Goal: Check status: Check status

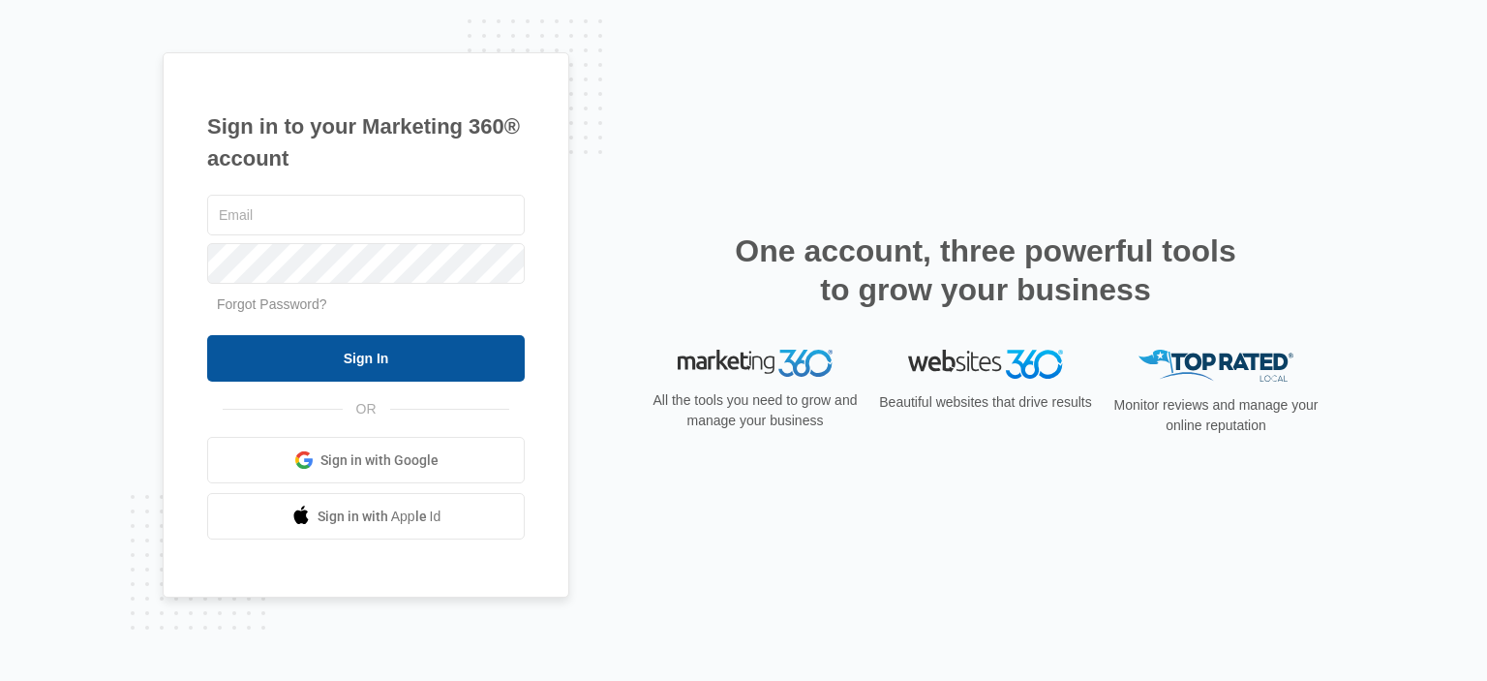
type input "[EMAIL_ADDRESS][DOMAIN_NAME]"
click at [352, 359] on input "Sign In" at bounding box center [366, 358] width 318 height 46
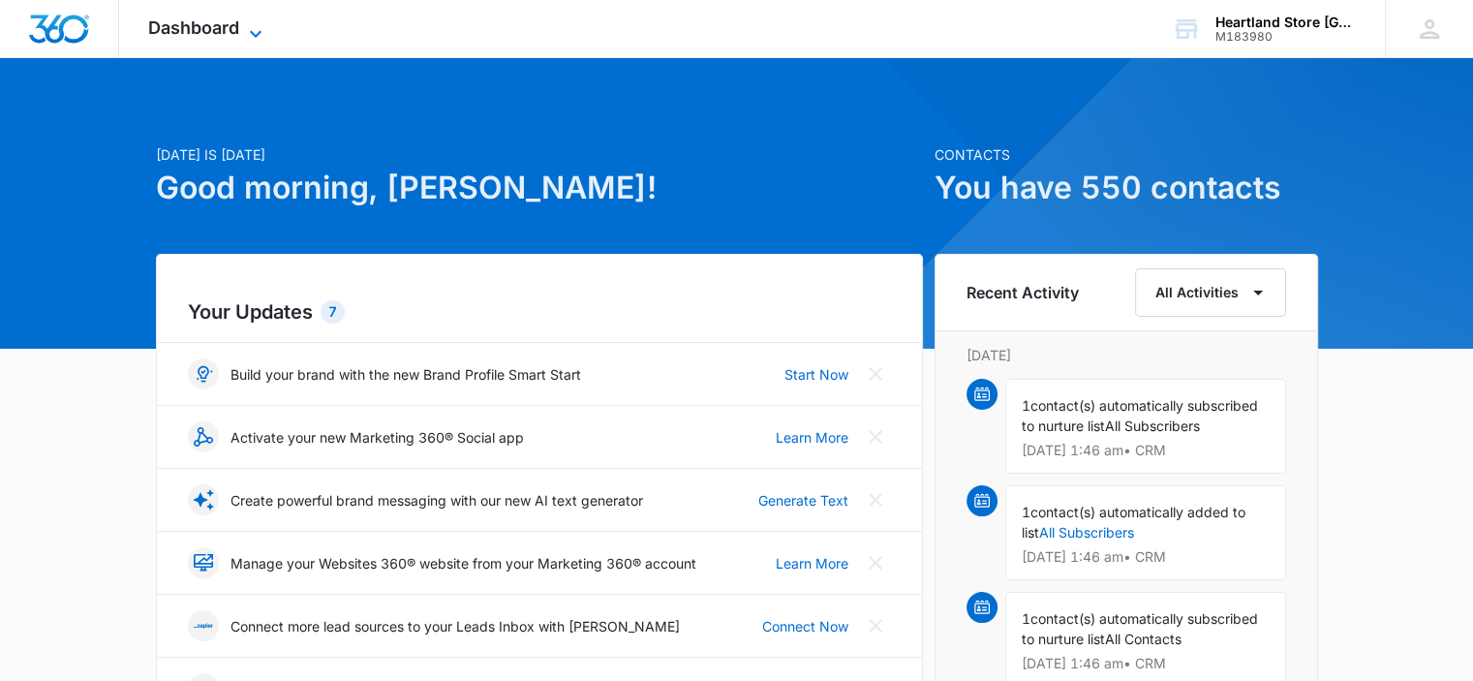
click at [198, 29] on span "Dashboard" at bounding box center [193, 27] width 91 height 20
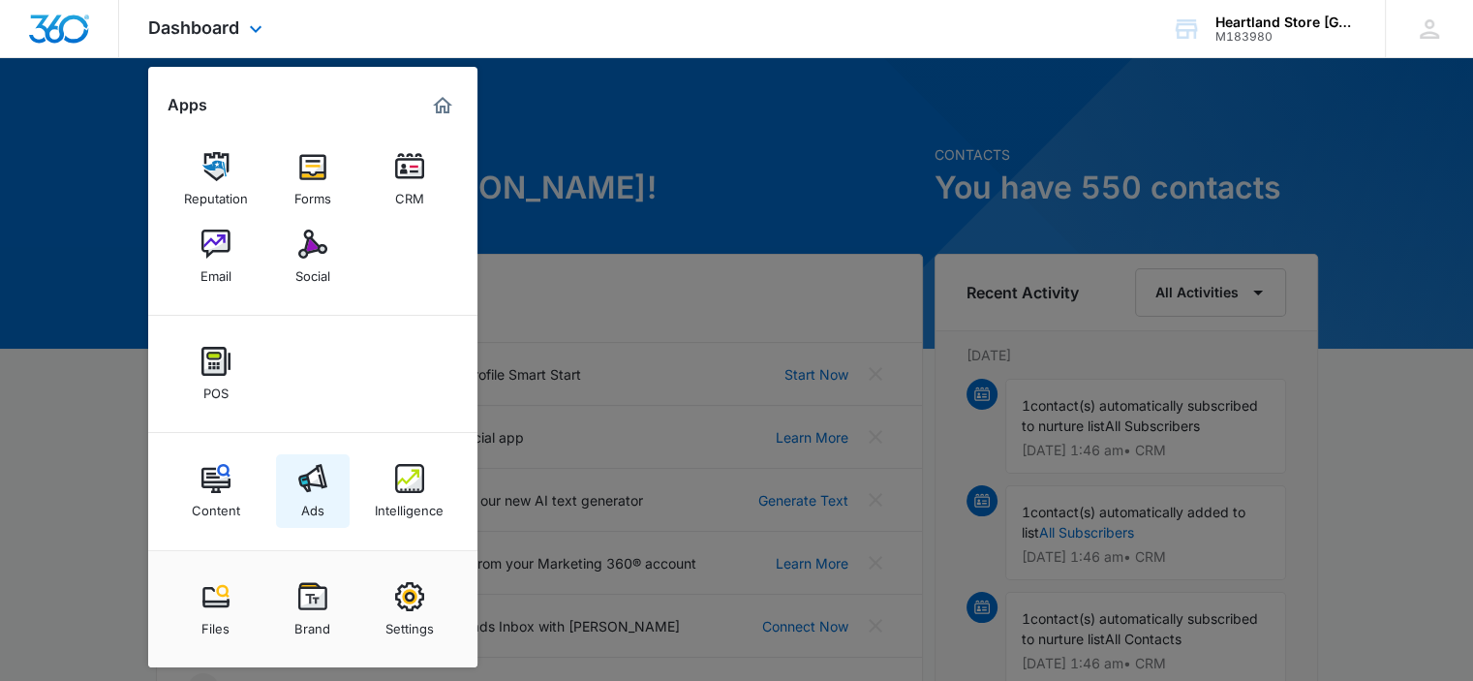
click at [320, 475] on img at bounding box center [312, 478] width 29 height 29
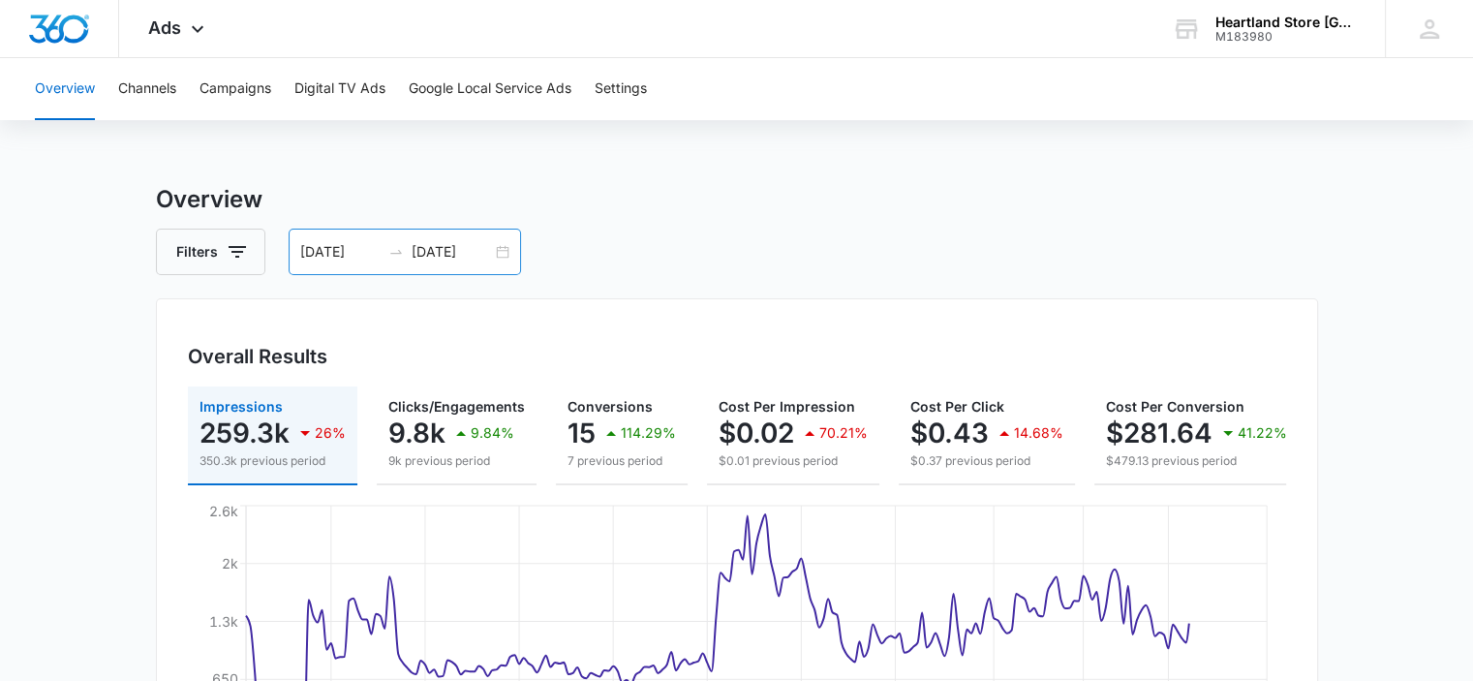
click at [411, 259] on input "08/17/2025" at bounding box center [451, 251] width 80 height 21
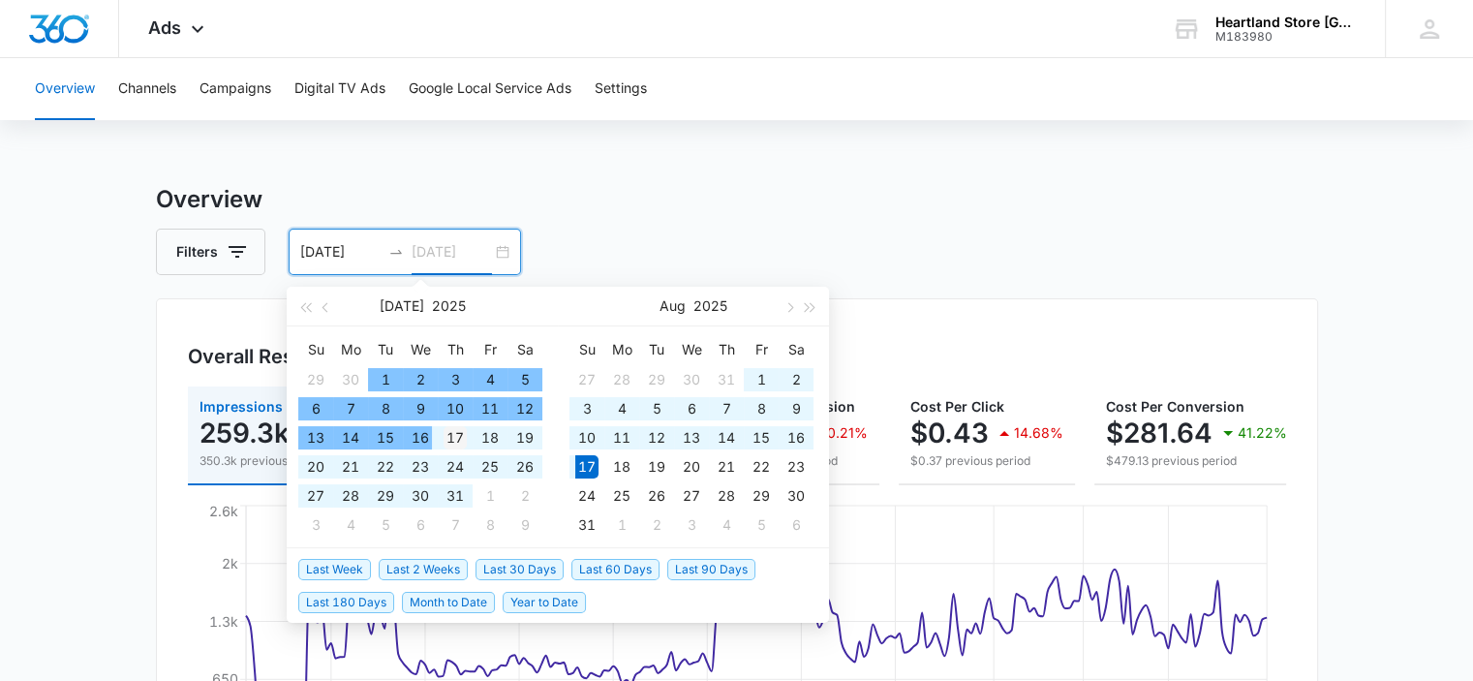
type input "07/17/2025"
click at [445, 434] on div "17" at bounding box center [454, 437] width 23 height 23
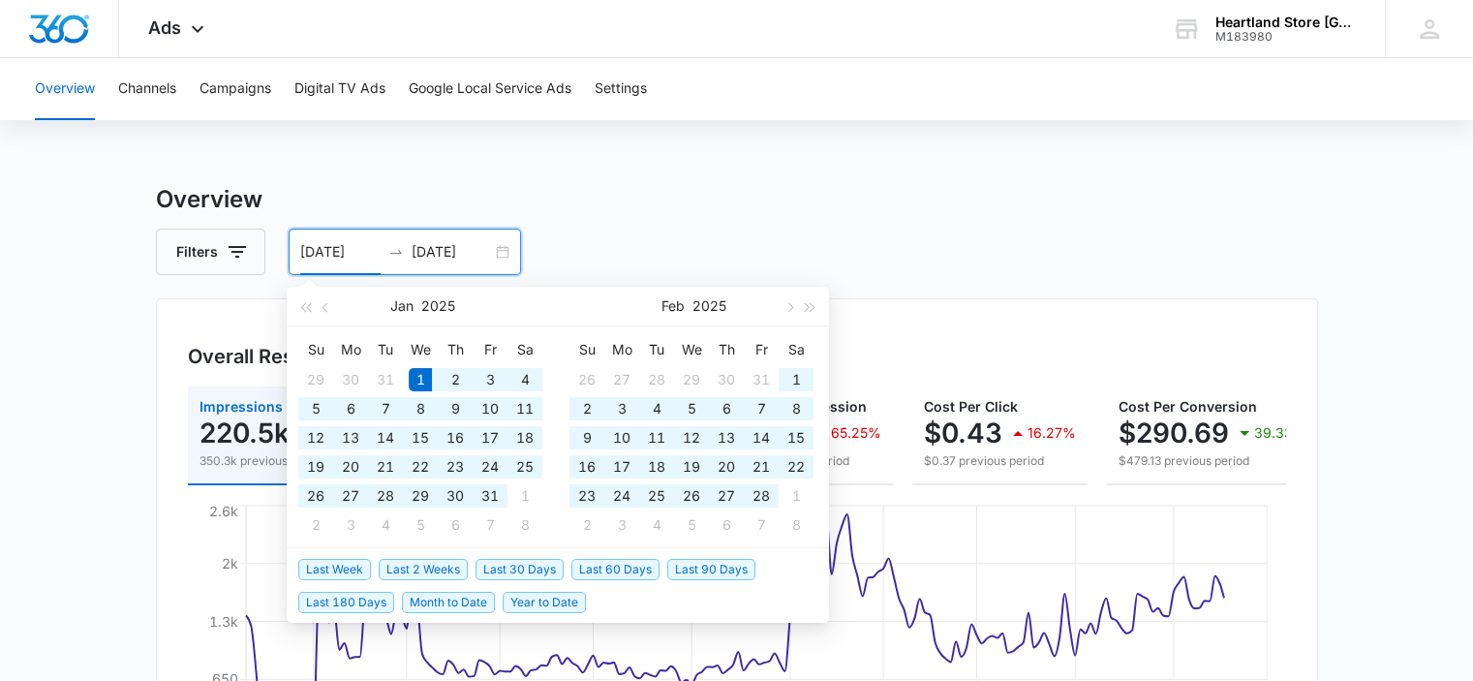
click at [341, 256] on input "01/01/2025" at bounding box center [340, 251] width 80 height 21
drag, startPoint x: 368, startPoint y: 247, endPoint x: 273, endPoint y: 258, distance: 95.5
click at [273, 258] on div "Filters 01/01/2025 07/17/2025" at bounding box center [737, 251] width 1162 height 46
type input "[DATE]"
click at [443, 251] on input "07/17/2025" at bounding box center [451, 251] width 80 height 21
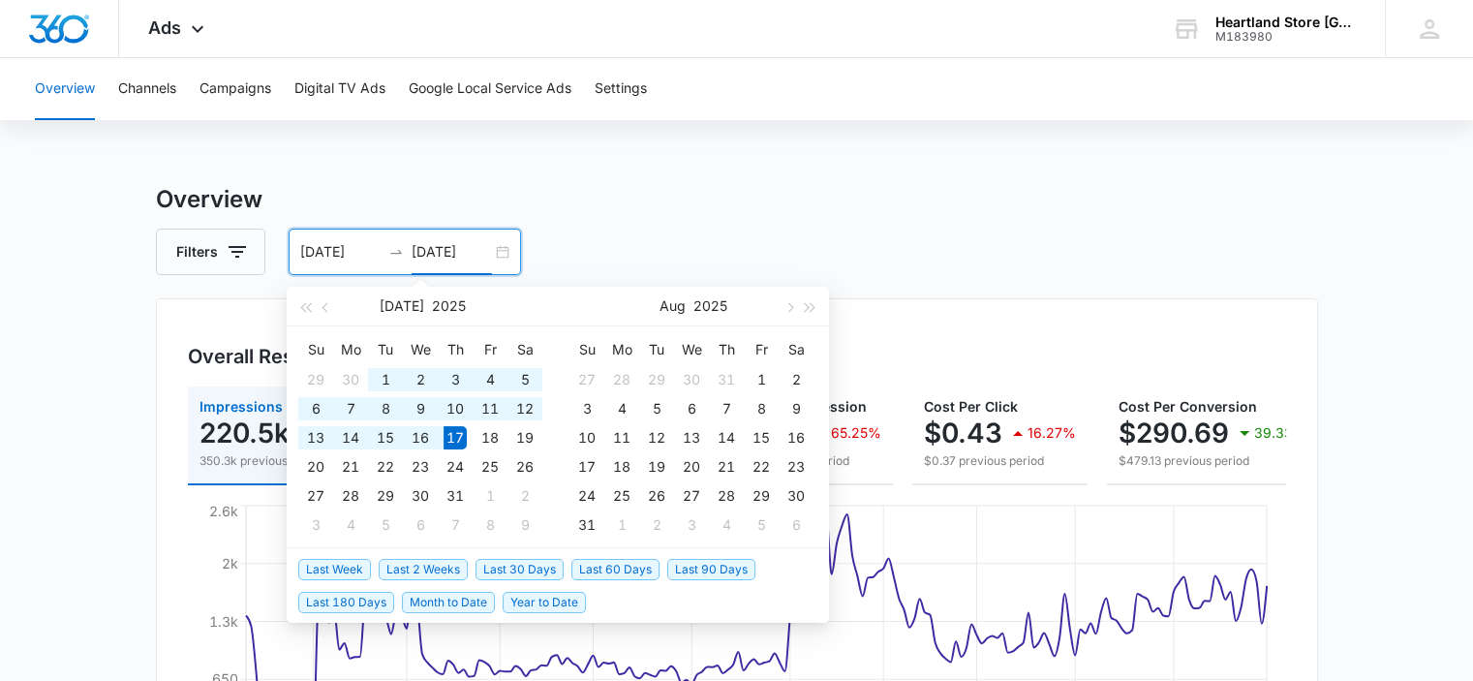
click at [443, 251] on input "07/17/2025" at bounding box center [451, 251] width 80 height 21
drag, startPoint x: 485, startPoint y: 247, endPoint x: 411, endPoint y: 251, distance: 73.7
click at [411, 251] on input "07/17/2025" at bounding box center [451, 251] width 80 height 21
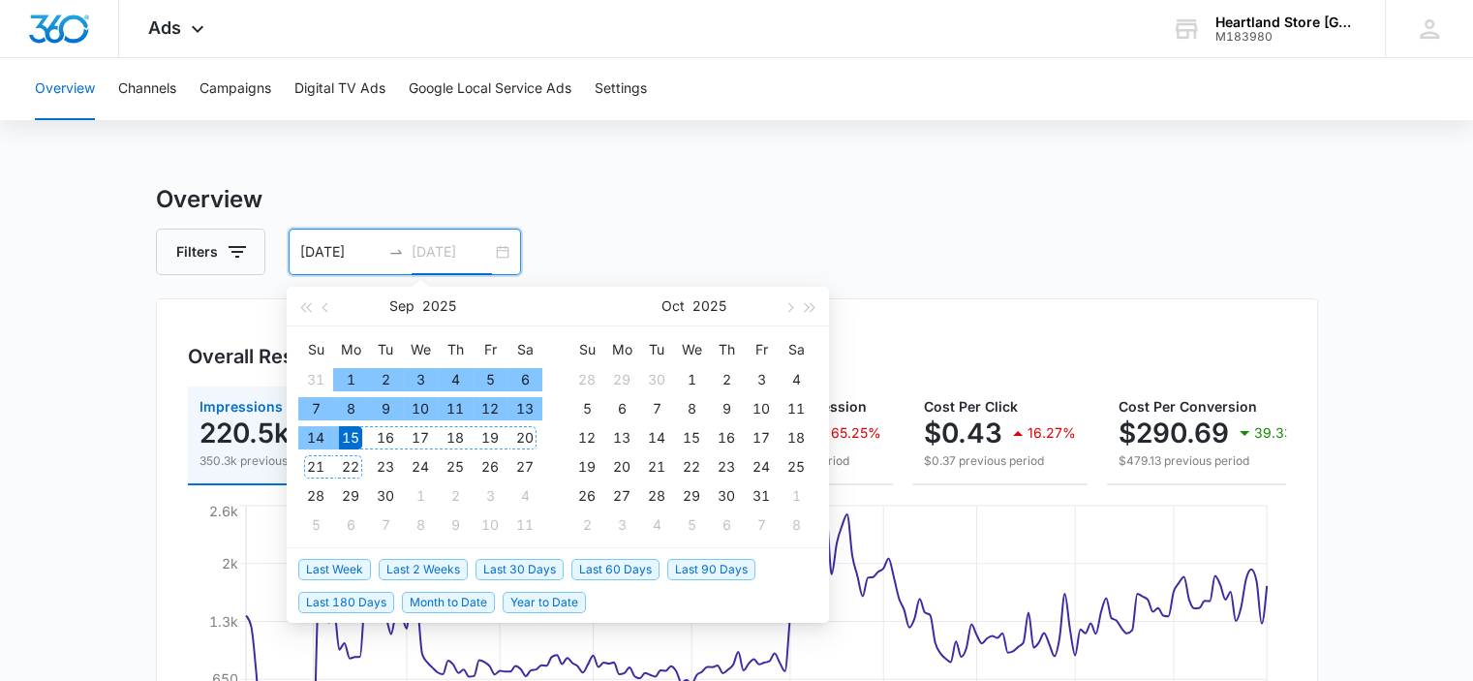
type input "09/15/2025"
click at [347, 441] on div "15" at bounding box center [350, 437] width 23 height 23
type input "01/01/2025"
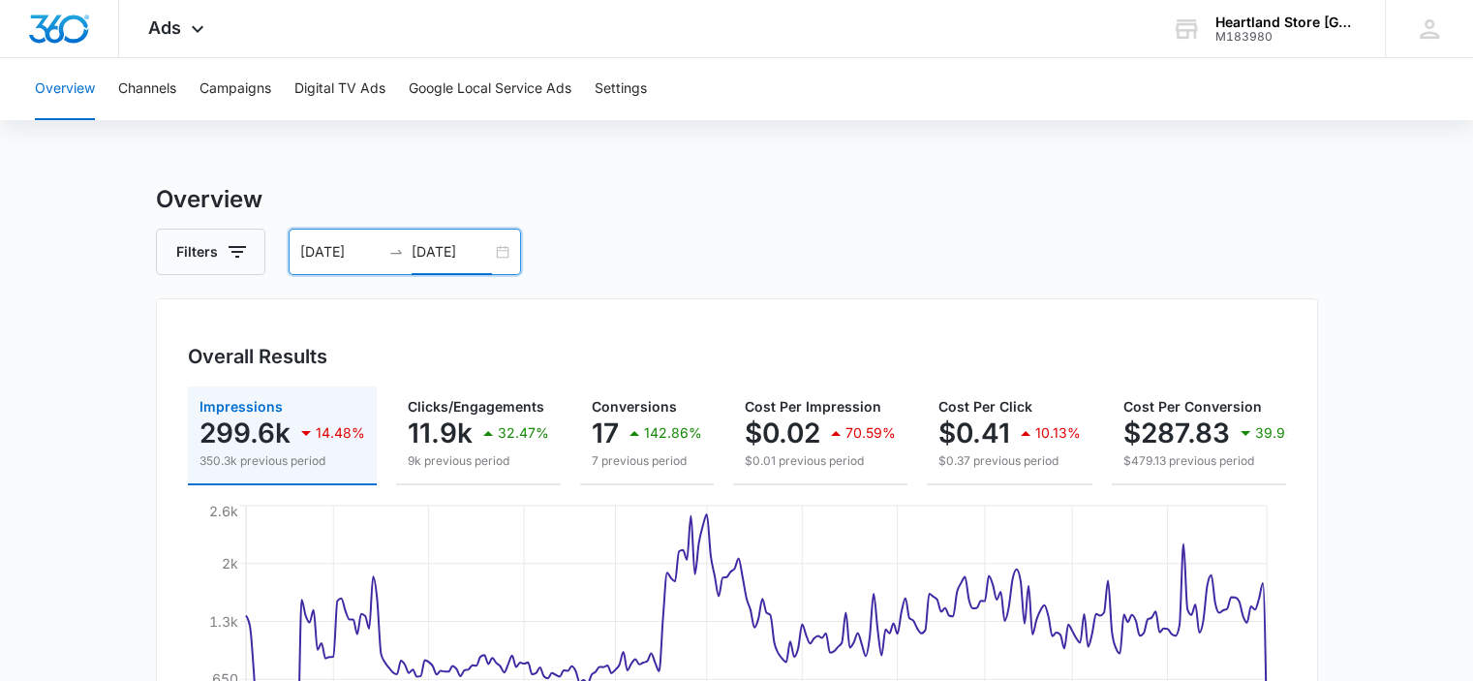
type input "09/15/2025"
click at [366, 250] on input "01/01/2025" at bounding box center [340, 251] width 80 height 21
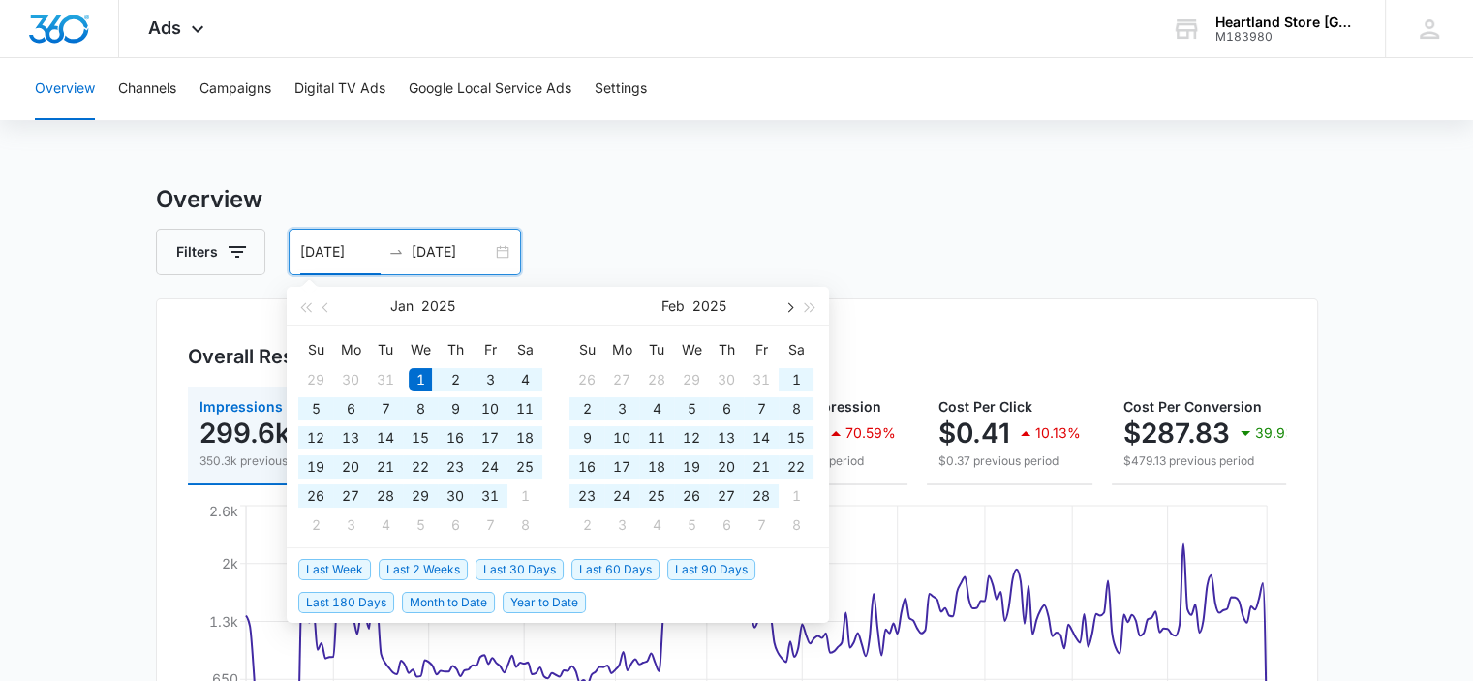
click at [791, 305] on span "button" at bounding box center [788, 307] width 10 height 10
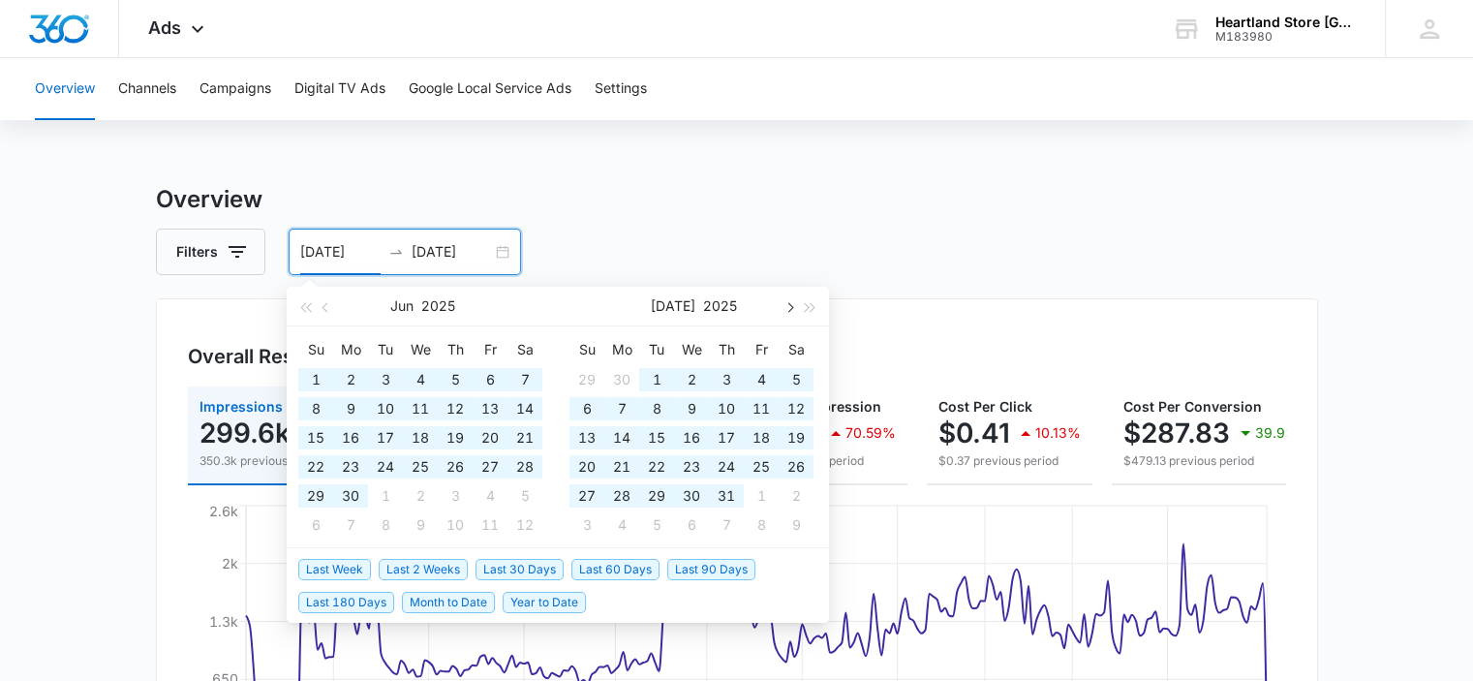
click at [791, 305] on span "button" at bounding box center [788, 307] width 10 height 10
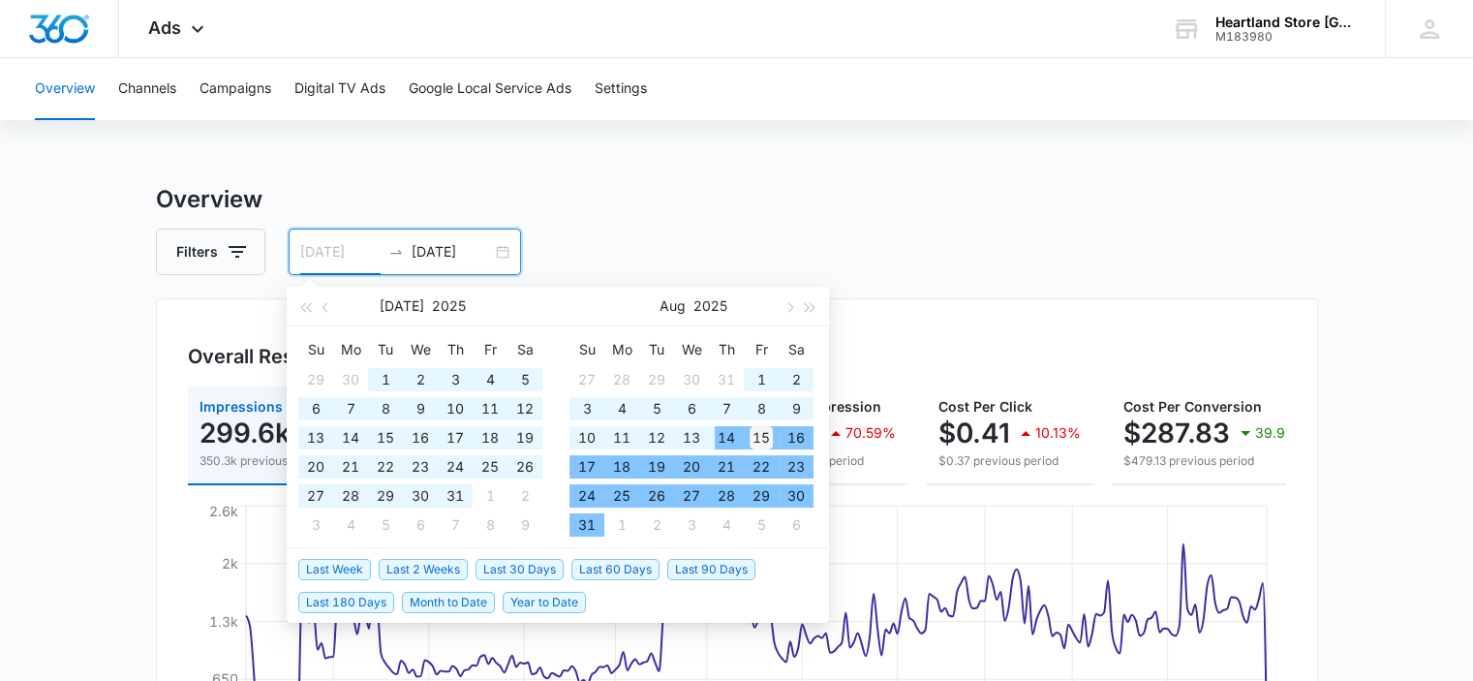
type input "08/15/2025"
click at [752, 437] on div "15" at bounding box center [760, 437] width 23 height 23
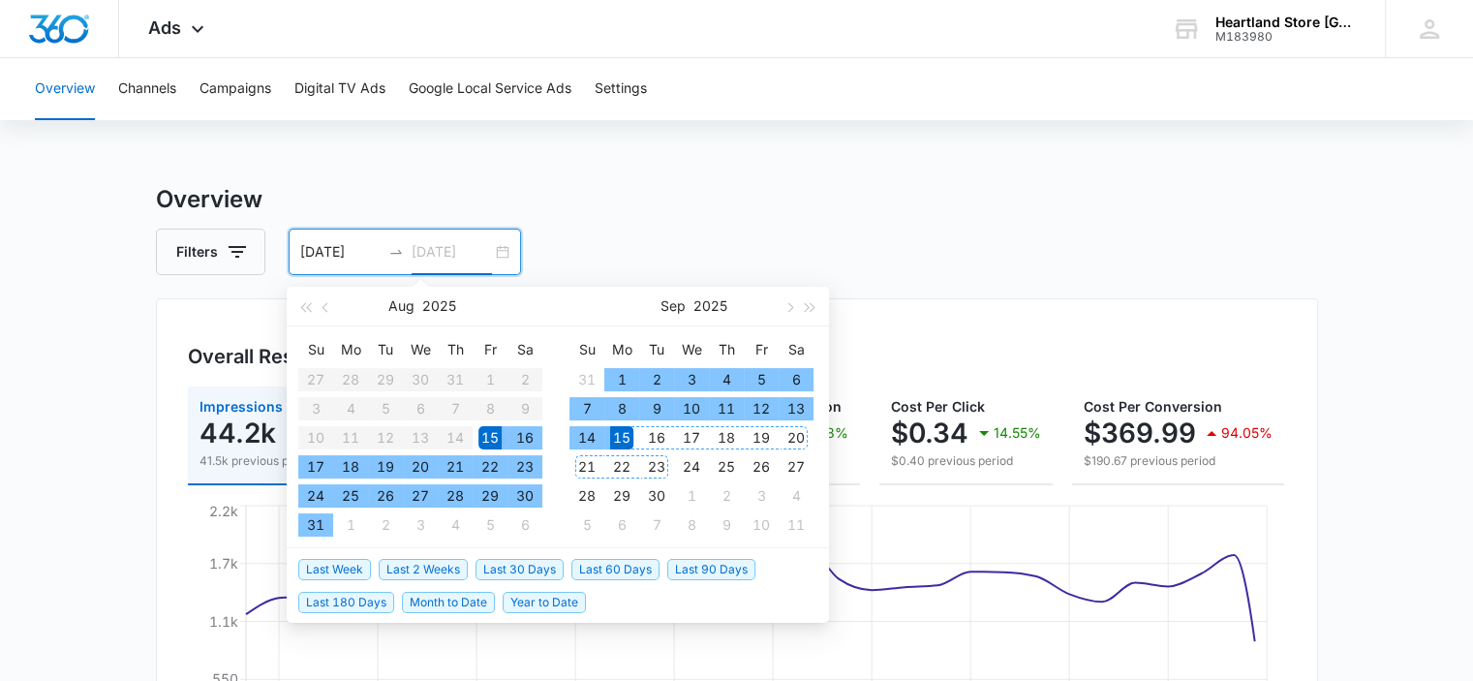
type input "09/15/2025"
click at [627, 443] on div "15" at bounding box center [621, 437] width 23 height 23
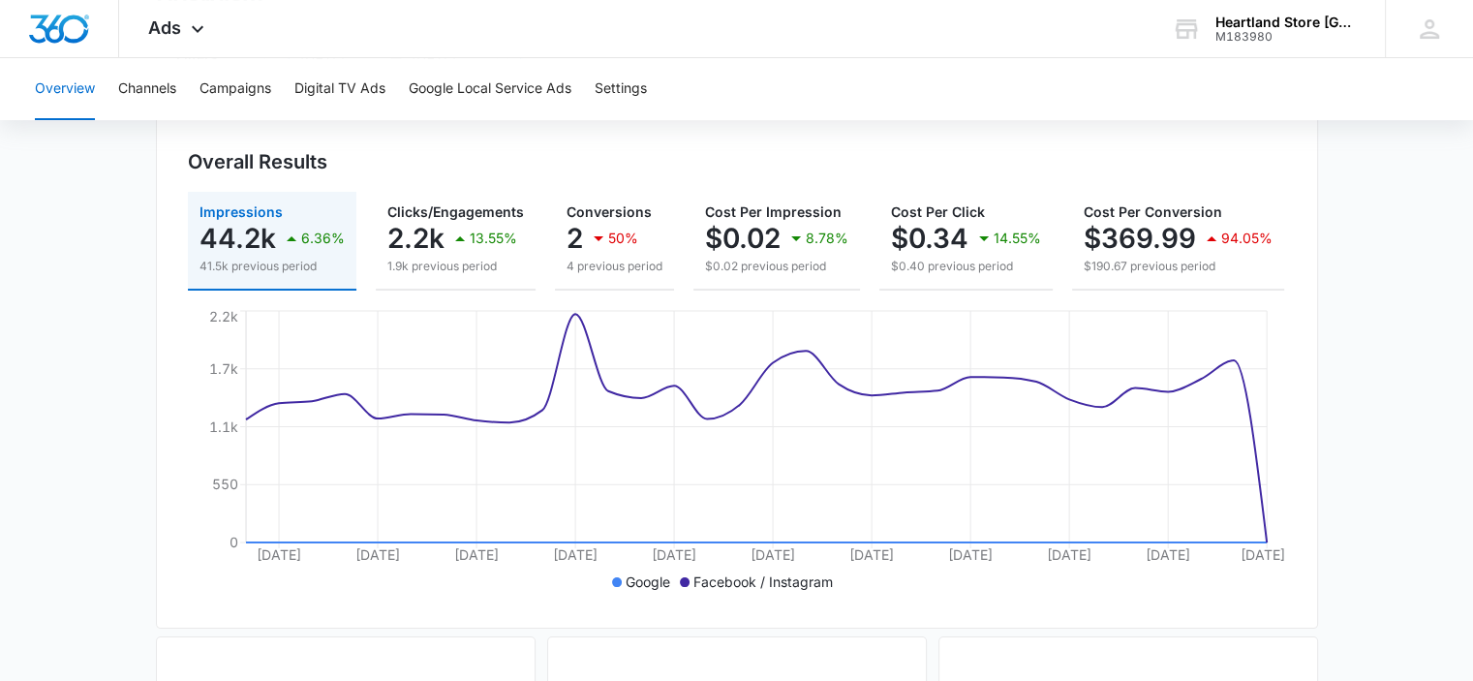
scroll to position [227, 0]
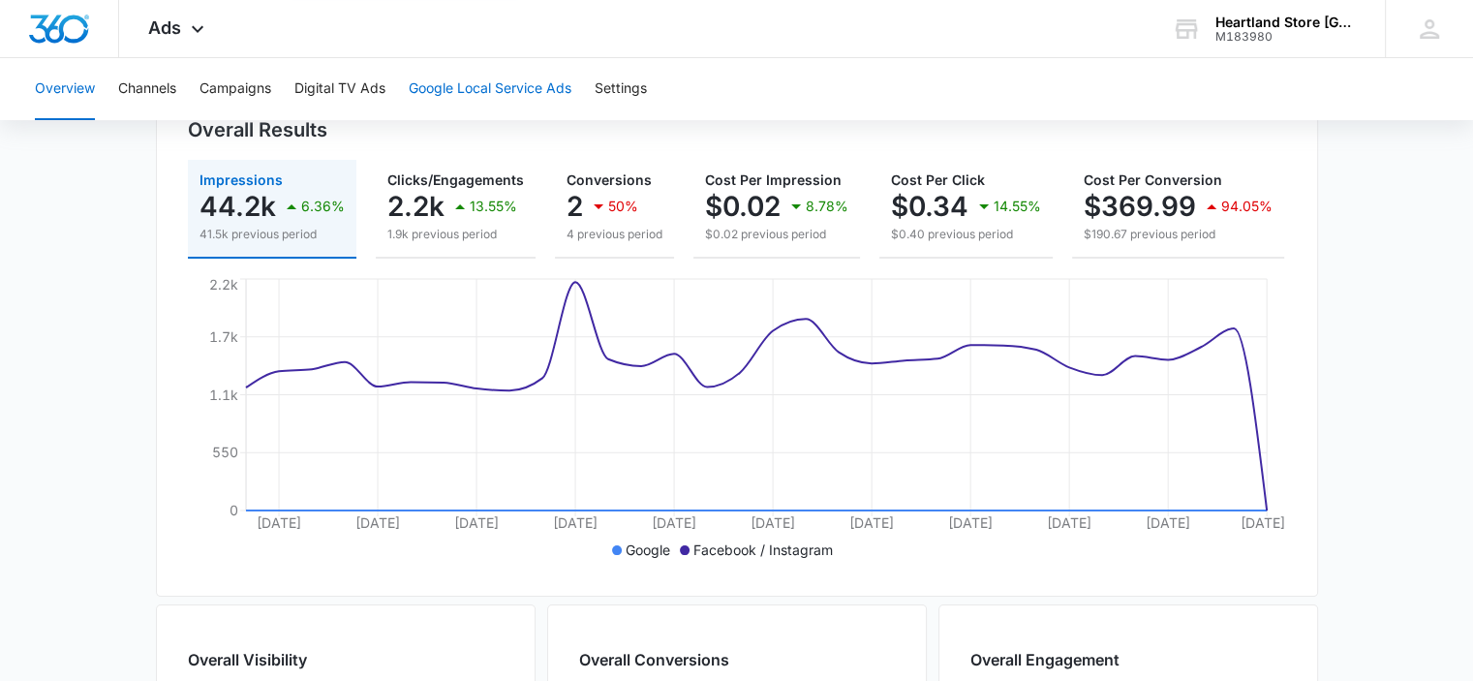
click at [449, 97] on button "Google Local Service Ads" at bounding box center [490, 89] width 163 height 62
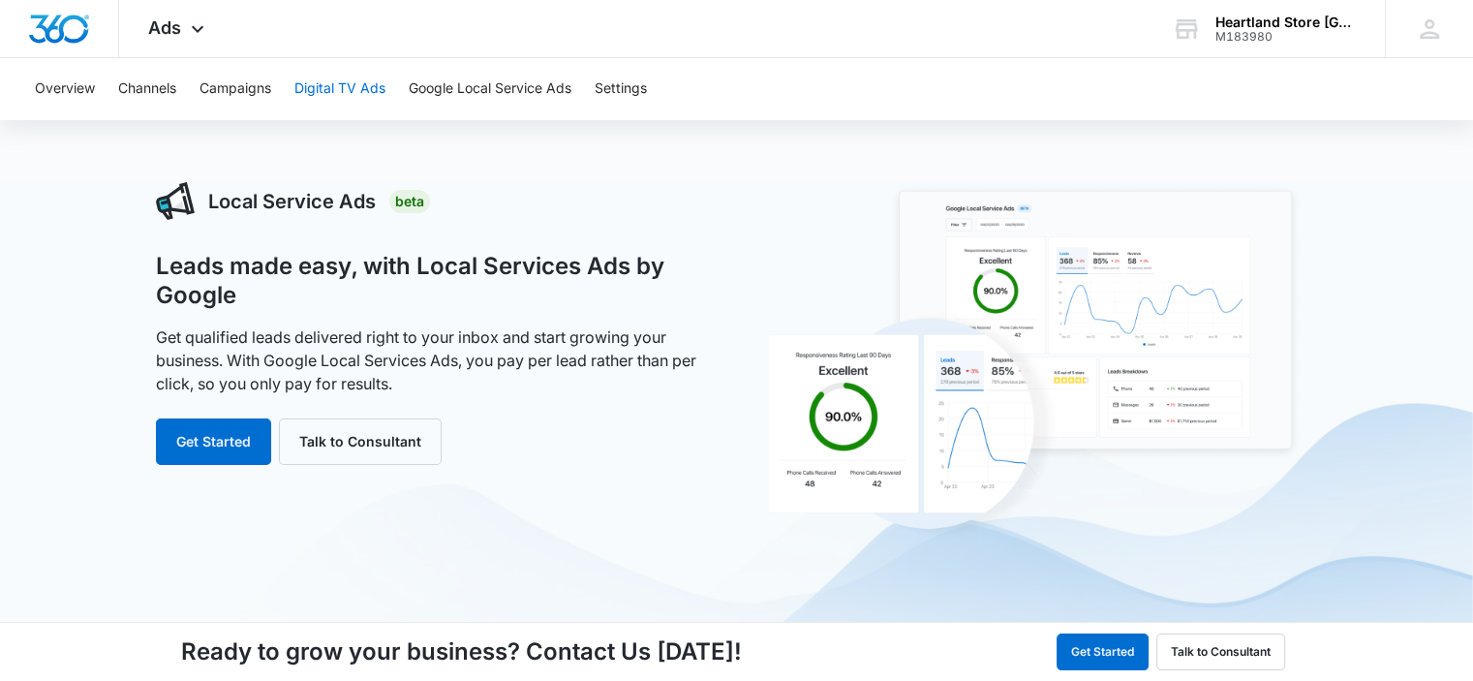
click at [350, 89] on button "Digital TV Ads" at bounding box center [339, 89] width 91 height 62
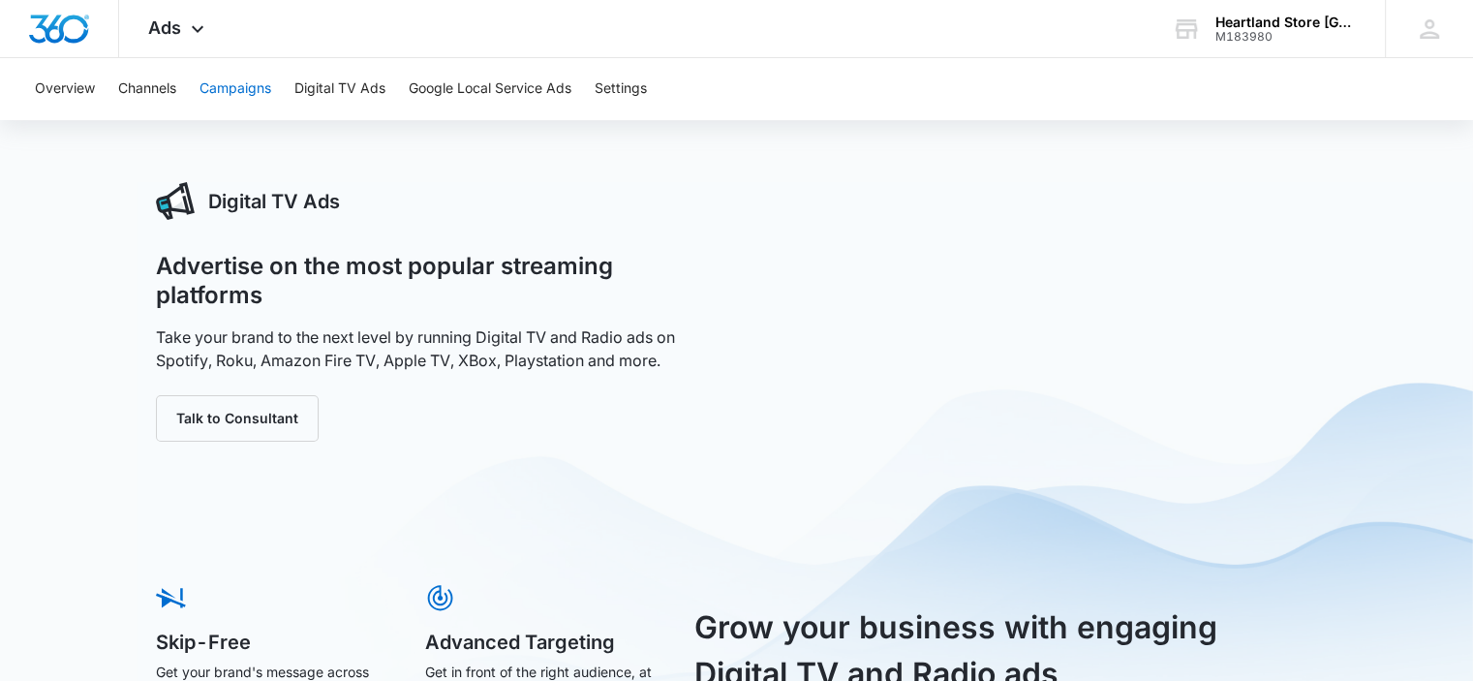
click at [209, 86] on button "Campaigns" at bounding box center [235, 89] width 72 height 62
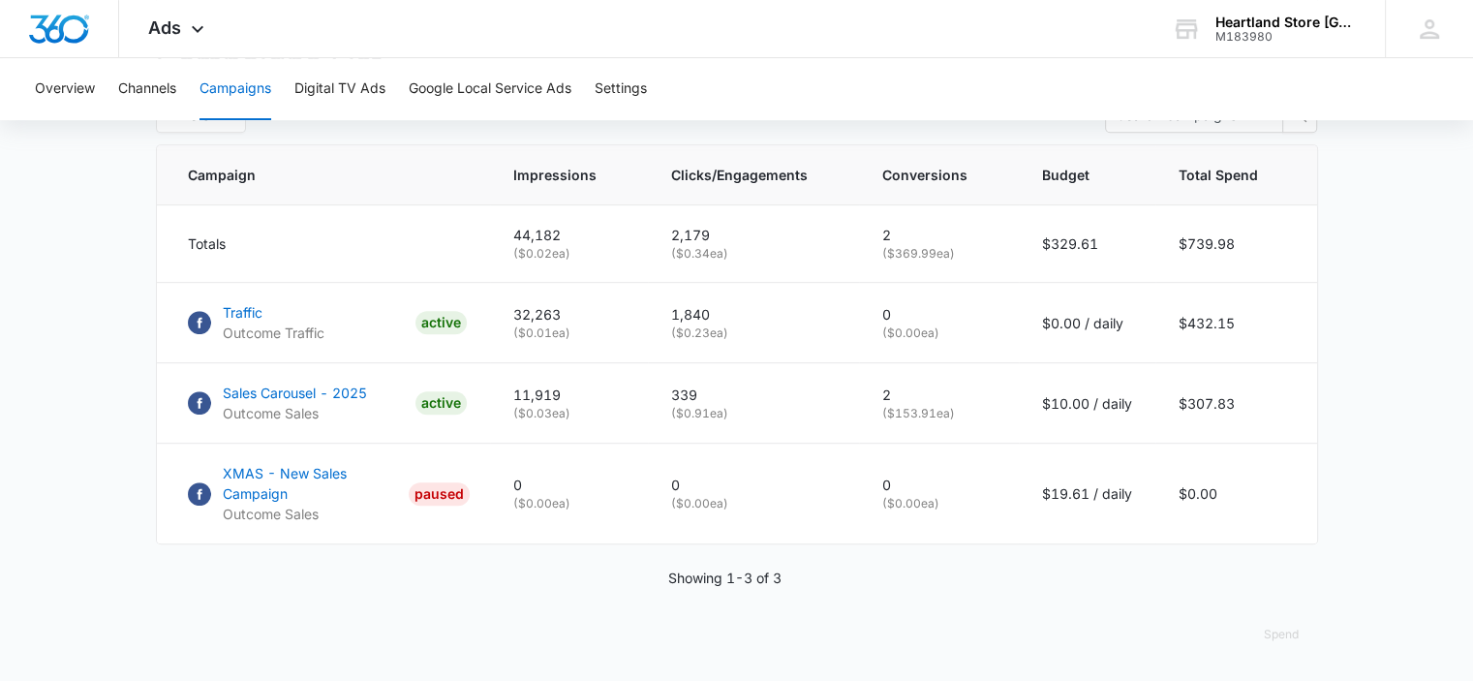
scroll to position [813, 0]
click at [270, 396] on p "Sales Carousel - 2025" at bounding box center [295, 392] width 144 height 20
click at [245, 314] on p "Traffic" at bounding box center [274, 312] width 102 height 20
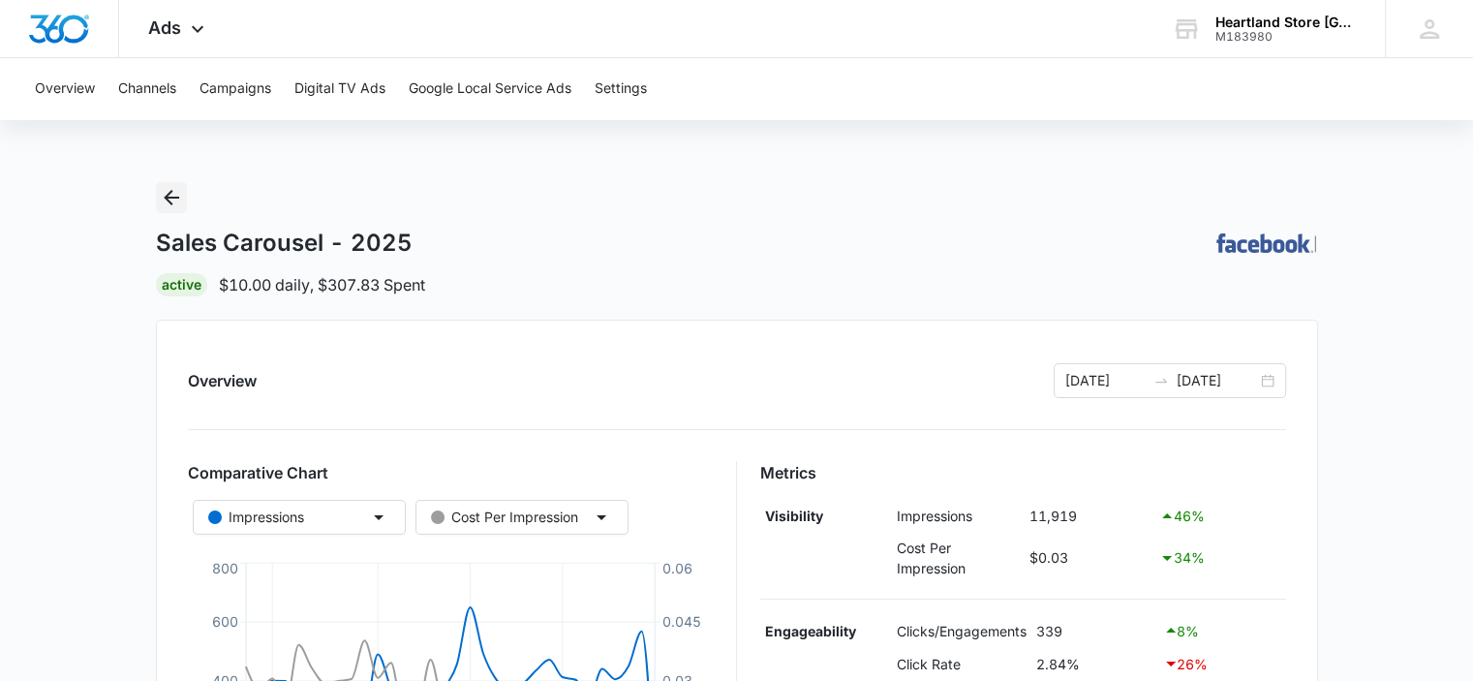
click at [167, 197] on icon "Back" at bounding box center [171, 197] width 15 height 15
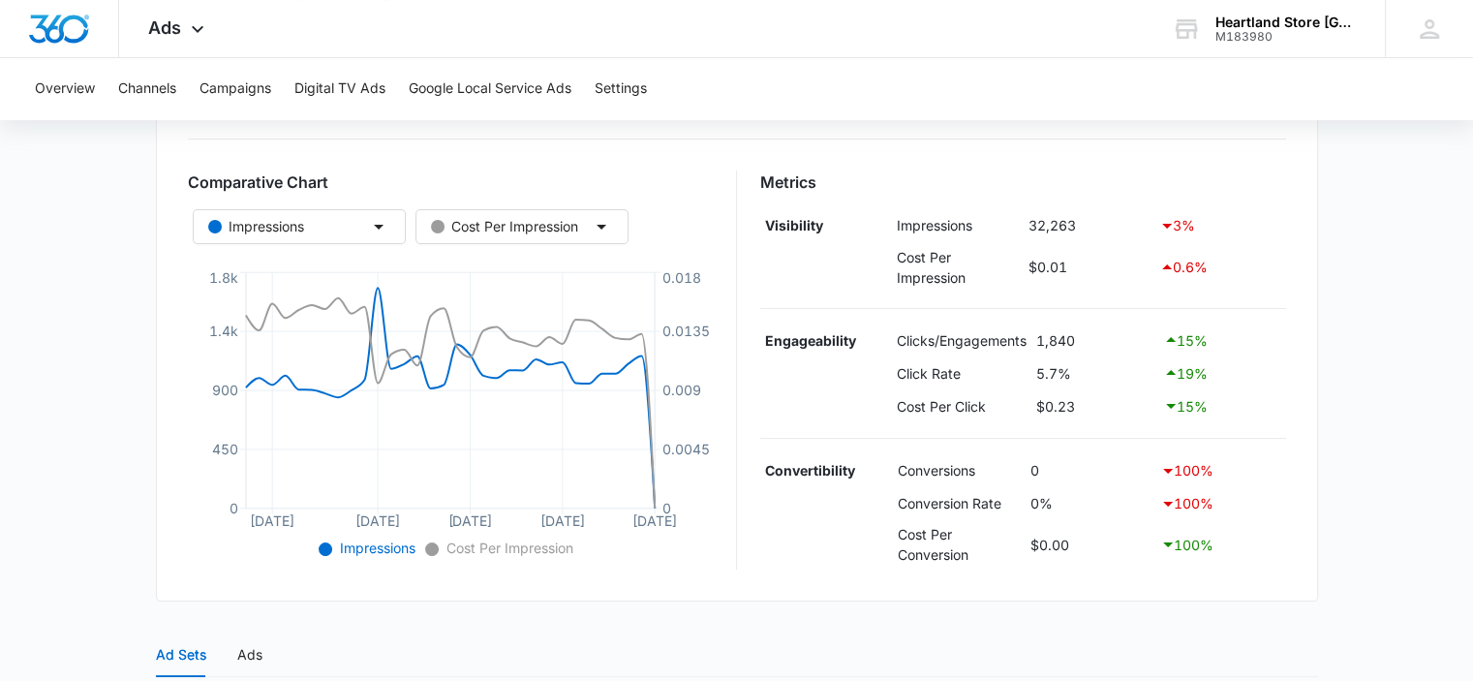
scroll to position [97, 0]
